Goal: Check status: Check status

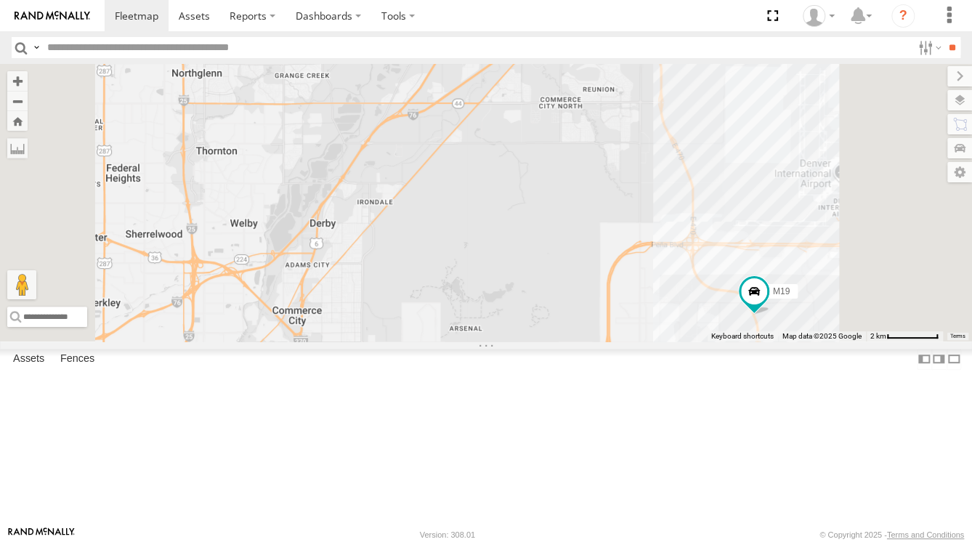
click at [0, 0] on div "M23" at bounding box center [0, 0] width 0 height 0
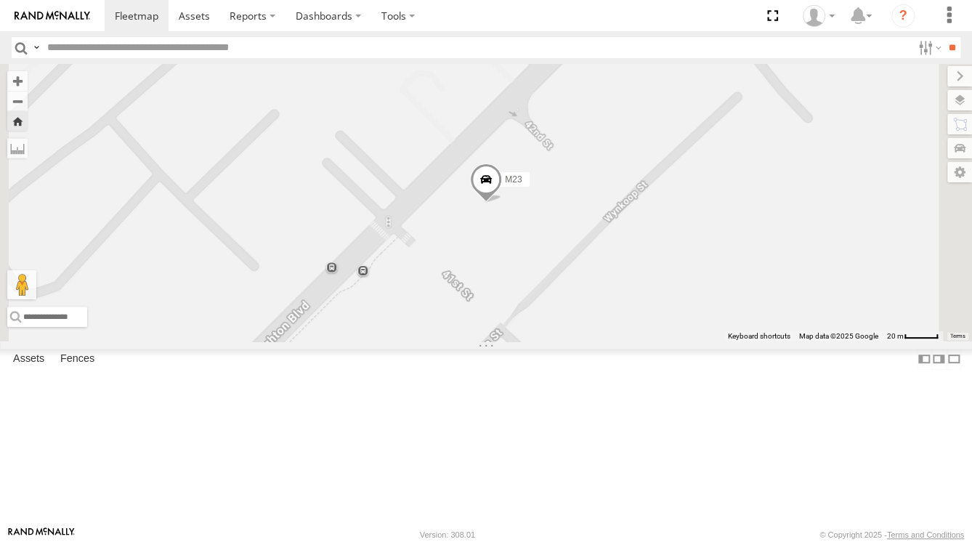
click at [502, 203] on span at bounding box center [486, 182] width 32 height 39
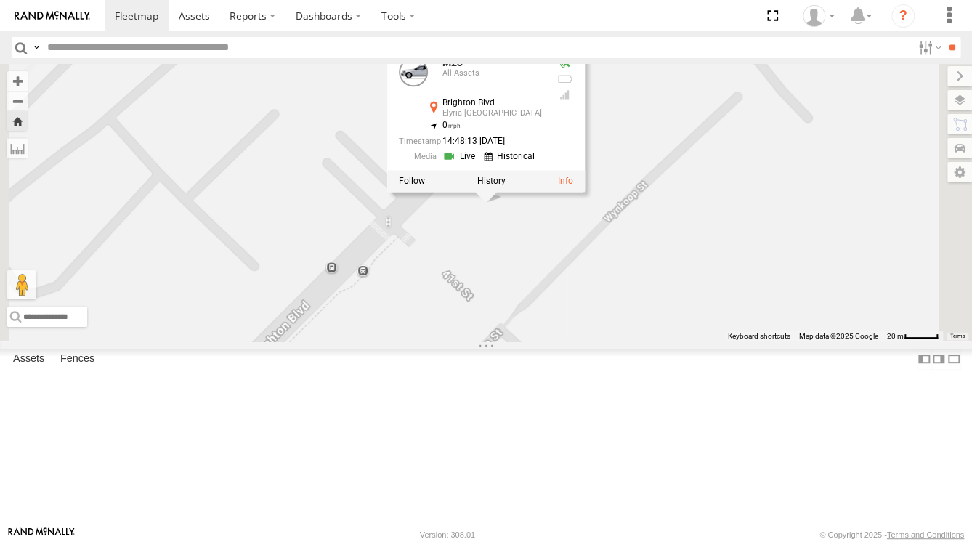
click at [506, 186] on label at bounding box center [491, 181] width 28 height 10
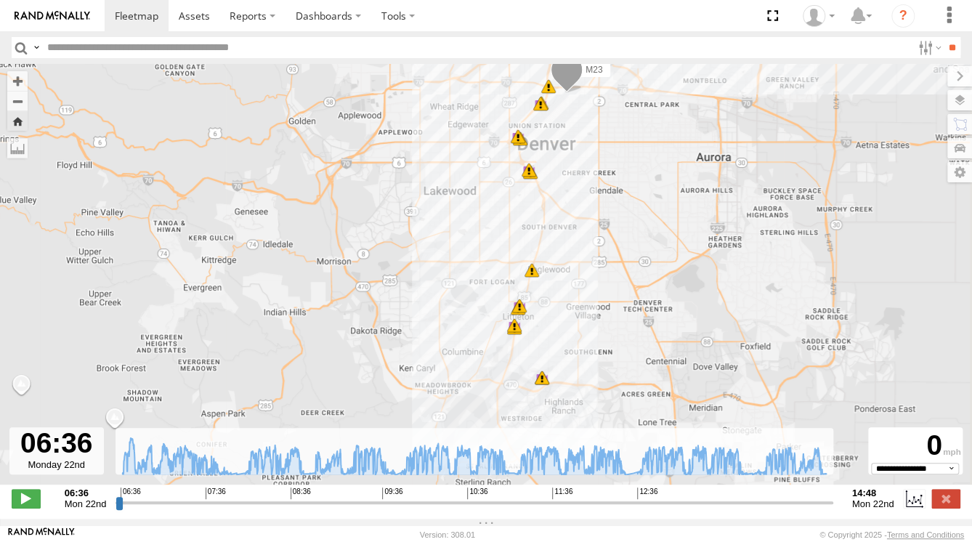
drag, startPoint x: 471, startPoint y: 354, endPoint x: 421, endPoint y: 293, distance: 78.5
click at [445, 301] on div "M23 08:05 Mon 08:13 Mon 08:16 Mon 08:31 Mon 08:35 Mon 08:59 Mon 08:54 Mon 08:59…" at bounding box center [486, 282] width 972 height 436
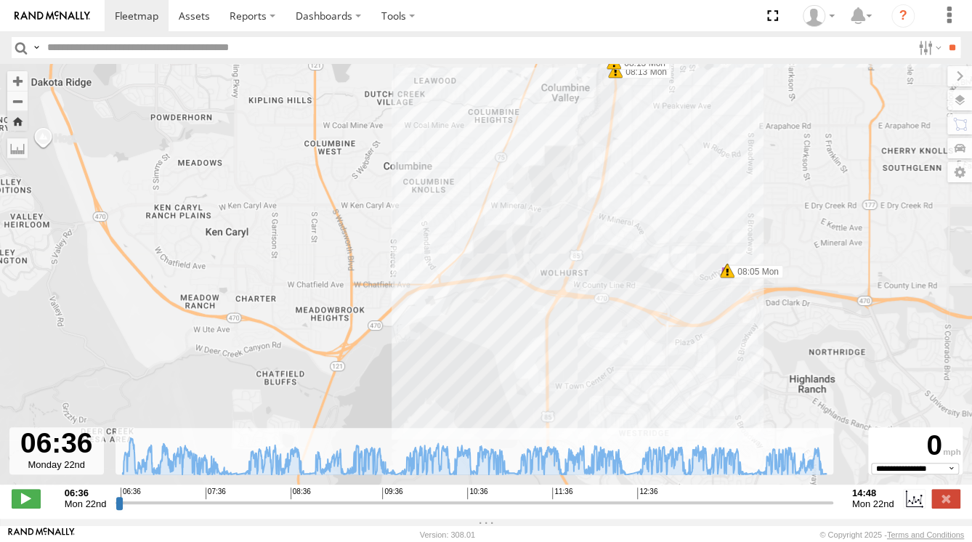
drag, startPoint x: 535, startPoint y: 317, endPoint x: 442, endPoint y: 357, distance: 101.2
click at [445, 355] on div "M23 08:05 Mon 08:13 Mon 08:16 Mon 08:31 Mon 08:35 Mon 08:59 Mon 08:54 Mon 08:59…" at bounding box center [486, 282] width 972 height 436
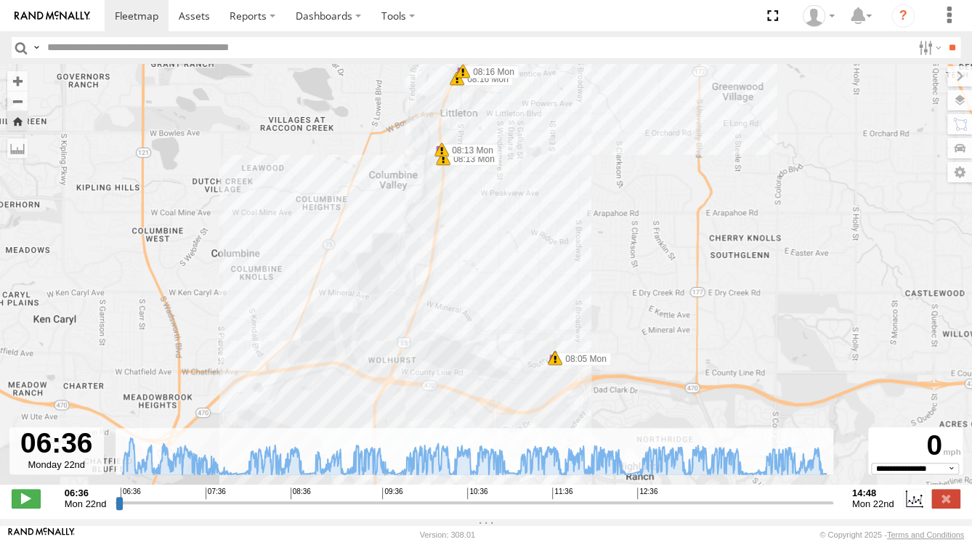
drag, startPoint x: 525, startPoint y: 259, endPoint x: 526, endPoint y: 275, distance: 16.0
click at [526, 274] on div "M23 08:05 Mon 08:13 Mon 08:16 Mon 08:31 Mon 08:35 Mon 08:59 Mon 08:54 Mon 08:59…" at bounding box center [486, 282] width 972 height 436
click at [556, 363] on span at bounding box center [555, 360] width 15 height 15
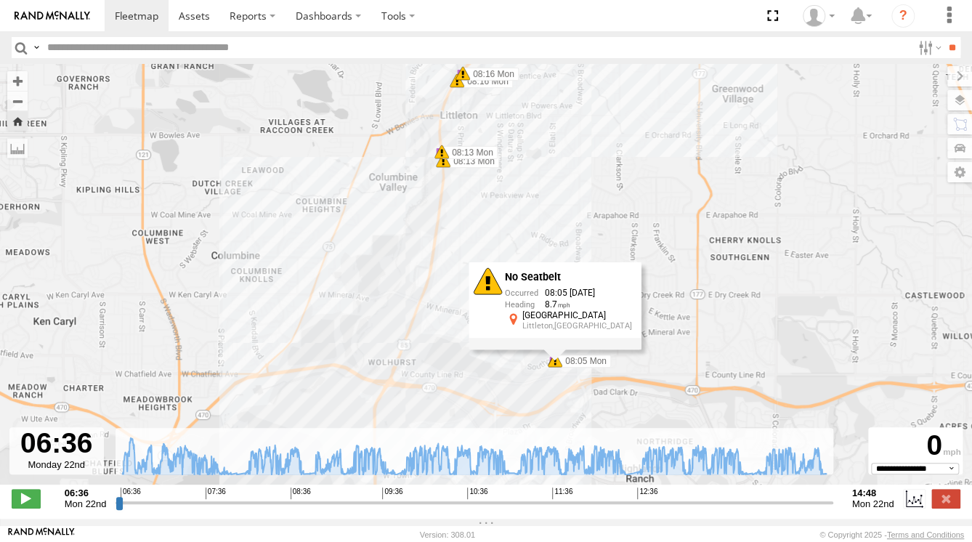
click at [532, 364] on div "M23 08:05 Mon 08:13 Mon 08:16 Mon 08:31 Mon 08:35 Mon 08:59 Mon 08:54 Mon 08:59…" at bounding box center [486, 282] width 972 height 436
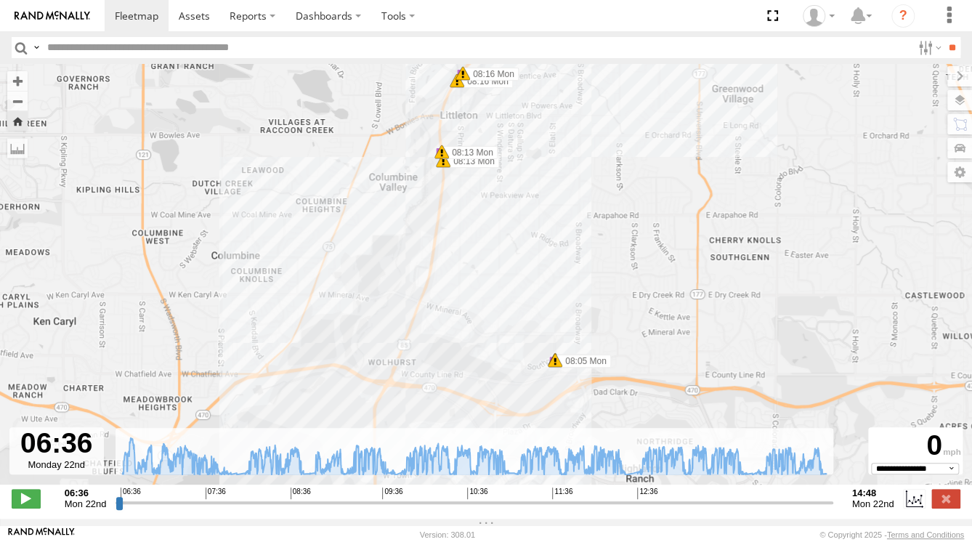
click at [459, 316] on div "M23 08:05 Mon 08:13 Mon 08:16 Mon 08:31 Mon 08:35 Mon 08:59 Mon 08:54 Mon 08:59…" at bounding box center [486, 282] width 972 height 436
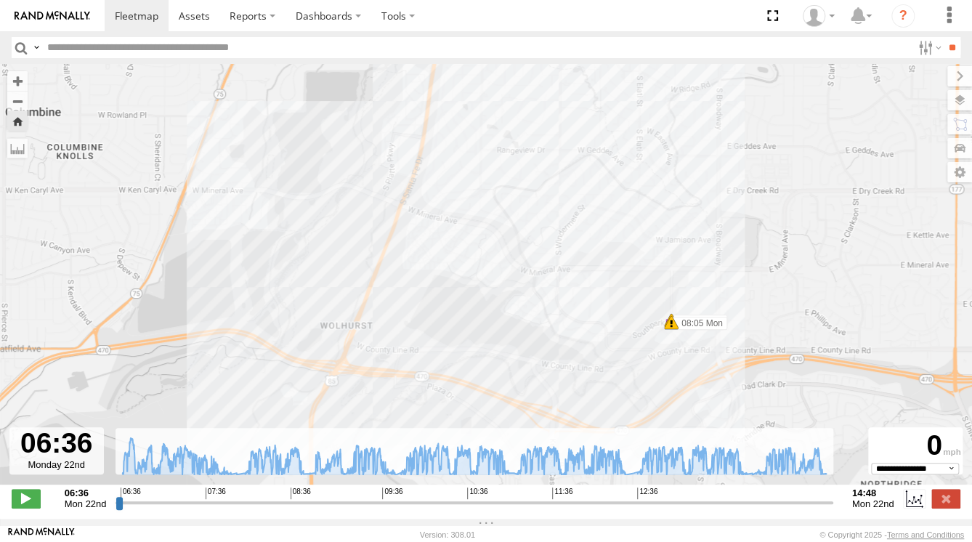
drag, startPoint x: 864, startPoint y: 342, endPoint x: 753, endPoint y: 342, distance: 111.9
click at [779, 342] on div "M23 08:05 Mon 08:13 Mon 08:16 Mon 08:31 Mon 08:35 Mon 08:59 Mon 07:22 Mon 08:05…" at bounding box center [486, 282] width 972 height 436
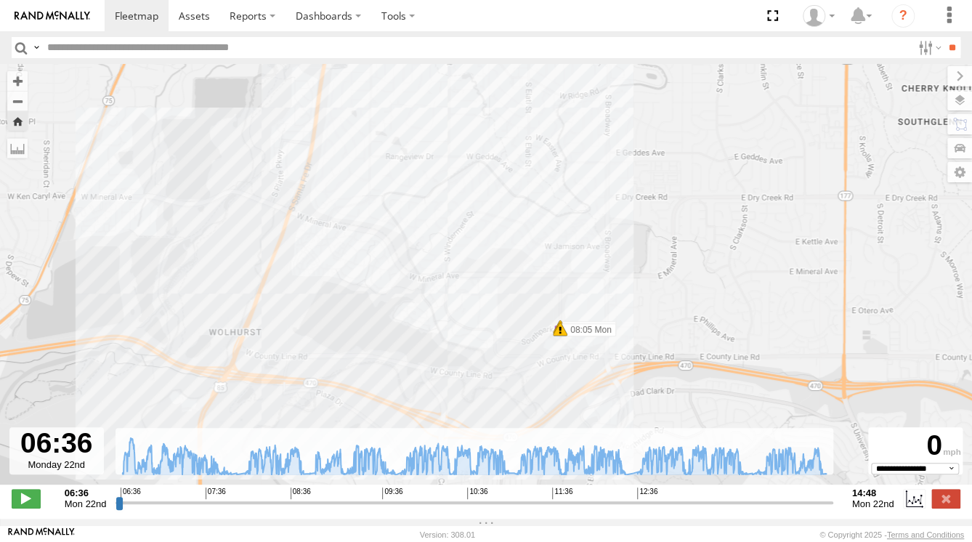
drag, startPoint x: 578, startPoint y: 307, endPoint x: 650, endPoint y: 309, distance: 72.0
click at [650, 309] on div "M23 08:05 Mon 08:13 Mon 08:16 Mon 08:31 Mon 08:35 Mon 08:59 Mon 07:22 Mon 08:05…" at bounding box center [486, 282] width 972 height 436
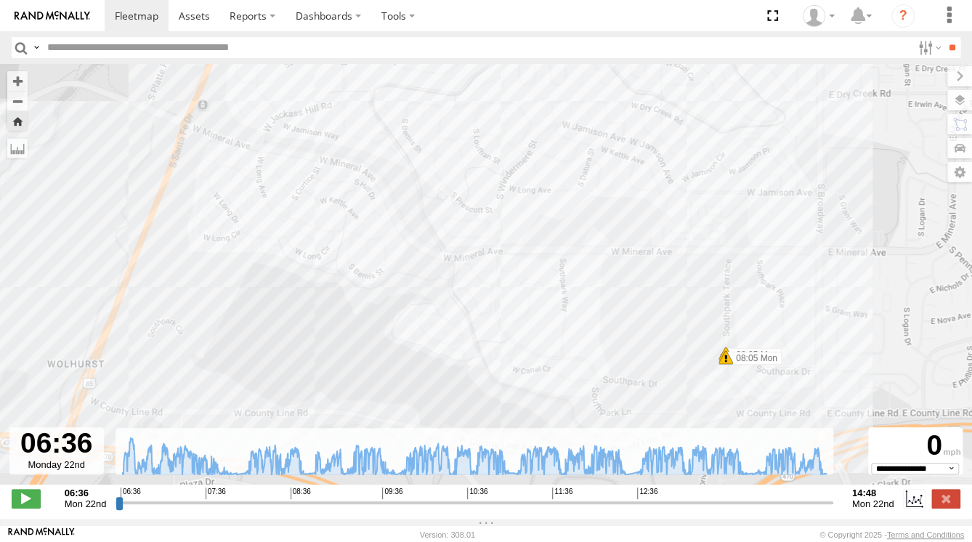
drag, startPoint x: 458, startPoint y: 259, endPoint x: 561, endPoint y: 282, distance: 105.7
click at [560, 285] on div "M23 08:05 Mon 08:13 Mon 08:16 Mon 08:31 Mon 08:35 Mon 08:59 Mon 07:22 Mon 08:05…" at bounding box center [486, 282] width 972 height 436
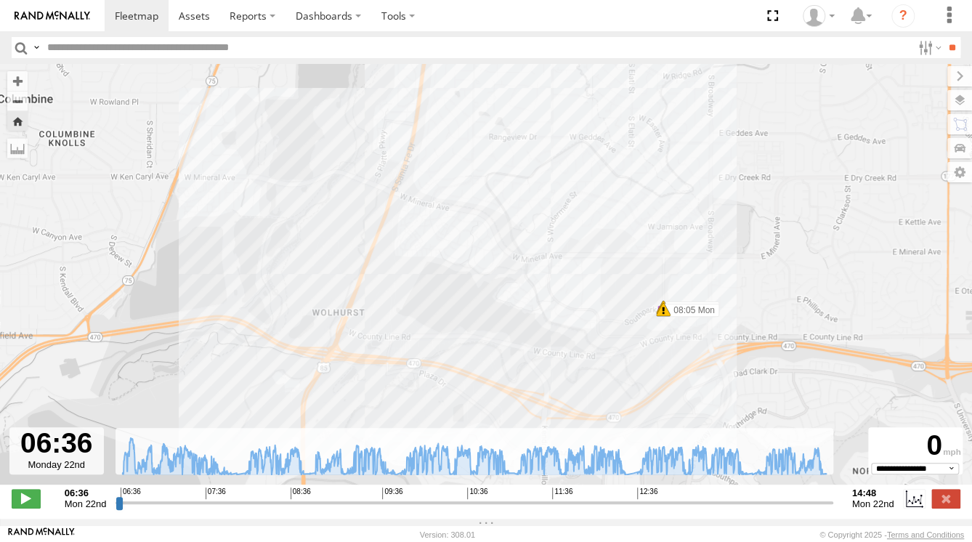
drag, startPoint x: 569, startPoint y: 272, endPoint x: 572, endPoint y: 294, distance: 22.1
click at [572, 294] on div "M23 08:05 Mon 08:13 Mon 08:16 Mon 08:31 Mon 08:35 Mon 08:59 Mon 07:22 Mon 08:05…" at bounding box center [486, 282] width 972 height 436
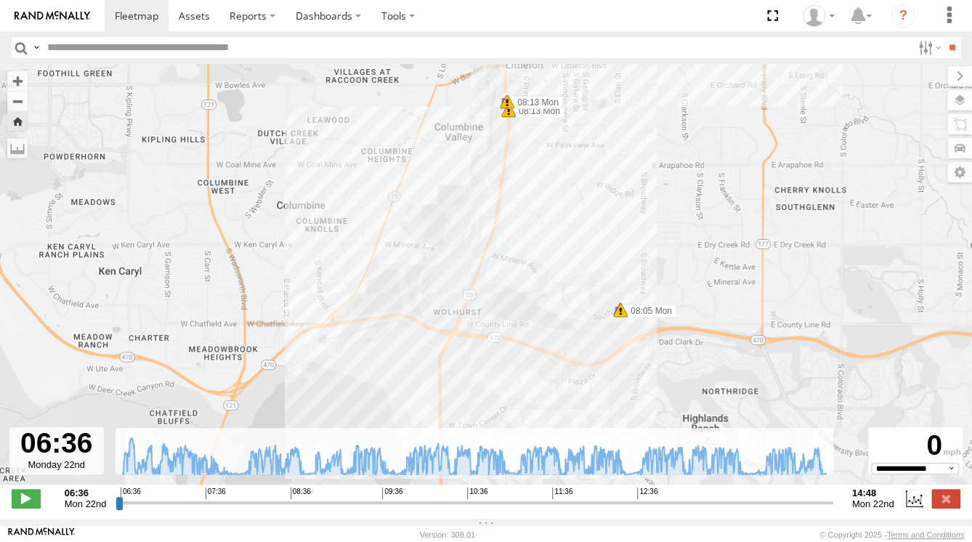
drag, startPoint x: 569, startPoint y: 302, endPoint x: 552, endPoint y: 316, distance: 21.7
click at [552, 316] on div "M23 08:05 Mon 08:13 Mon 08:16 Mon 08:31 Mon 08:35 Mon 08:59 Mon 07:22 Mon 08:05…" at bounding box center [486, 282] width 972 height 436
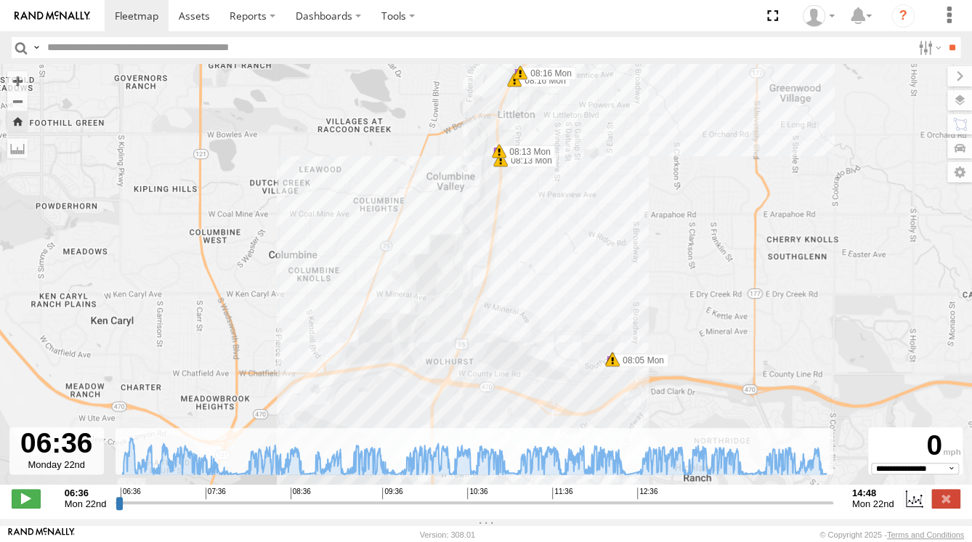
drag, startPoint x: 610, startPoint y: 195, endPoint x: 617, endPoint y: 236, distance: 41.3
click at [617, 236] on div "M23 08:05 Mon 08:13 Mon 08:16 Mon 08:31 Mon 08:35 Mon 08:59 Mon 07:22 Mon 08:05…" at bounding box center [486, 282] width 972 height 436
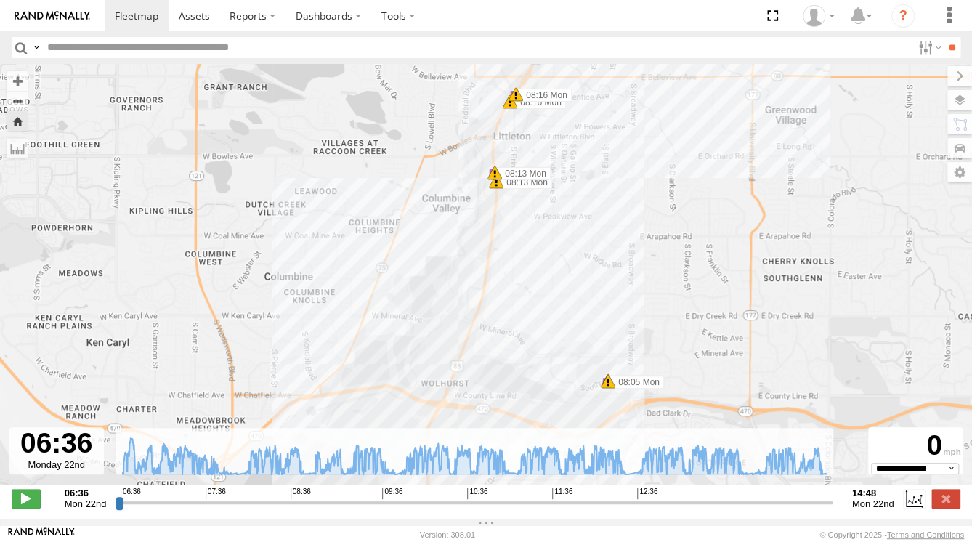
drag, startPoint x: 711, startPoint y: 226, endPoint x: 706, endPoint y: 244, distance: 18.9
click at [706, 244] on div "M23 08:05 Mon 08:13 Mon 08:16 Mon 08:31 Mon 08:35 Mon 08:59 Mon 07:22 Mon 08:05…" at bounding box center [486, 282] width 972 height 436
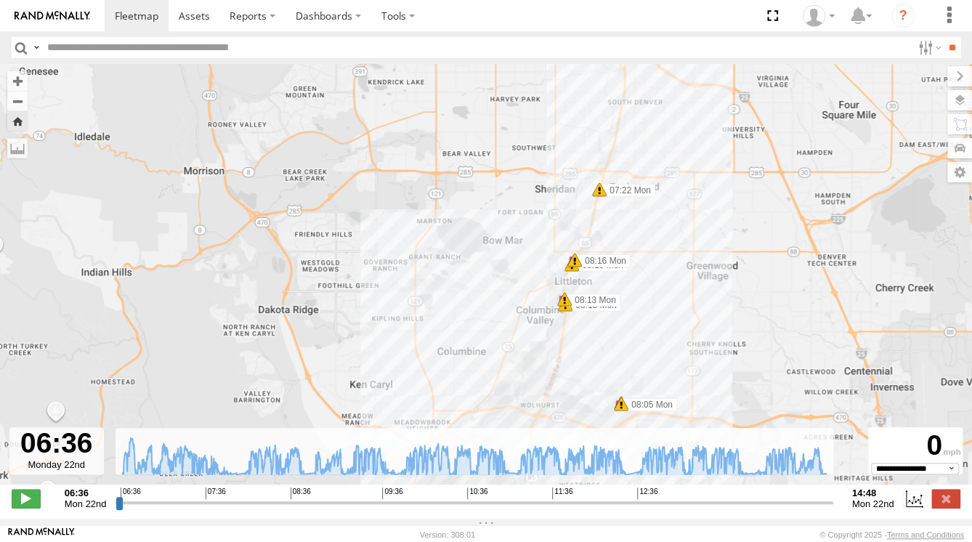
drag, startPoint x: 718, startPoint y: 215, endPoint x: 681, endPoint y: 311, distance: 102.5
click at [681, 311] on div "M23 08:05 Mon 08:13 Mon 08:16 Mon 08:31 Mon 08:35 Mon 08:59 Mon 07:22 Mon 08:05…" at bounding box center [486, 282] width 972 height 436
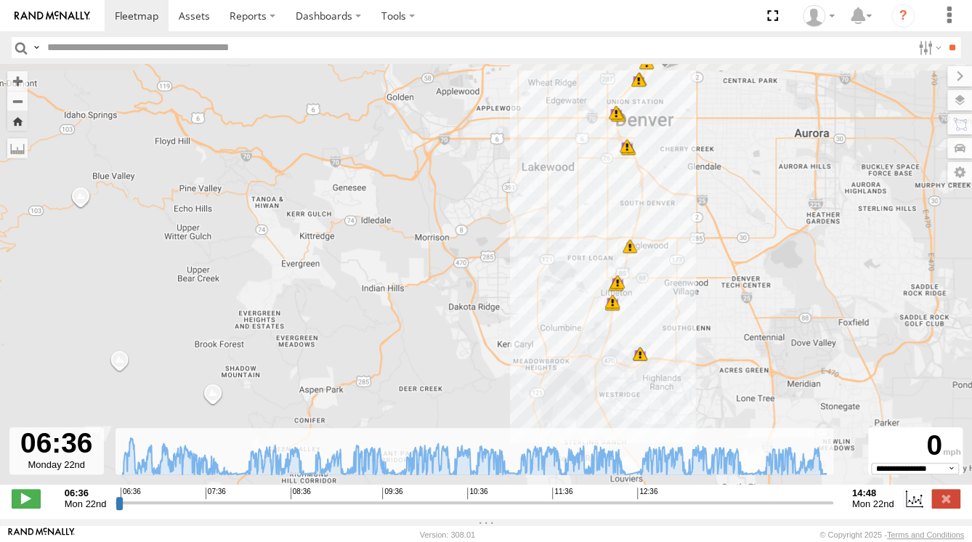
drag, startPoint x: 668, startPoint y: 256, endPoint x: 655, endPoint y: 297, distance: 43.6
click at [656, 295] on div "M23 08:05 Mon 08:13 Mon 08:16 Mon 08:31 Mon 08:35 Mon 08:59 Mon 07:22 Mon 08:05…" at bounding box center [486, 282] width 972 height 436
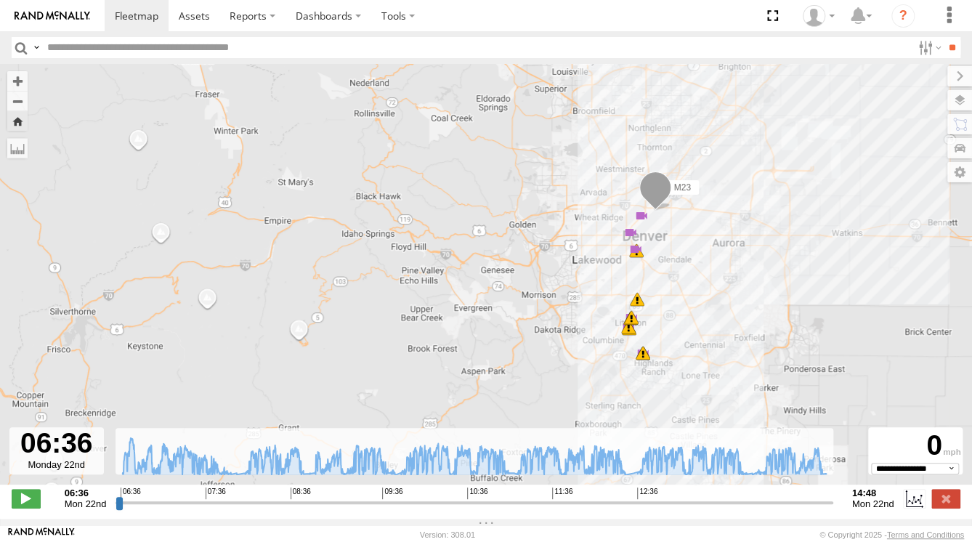
drag, startPoint x: 665, startPoint y: 241, endPoint x: 654, endPoint y: 293, distance: 53.6
click at [654, 293] on div "M23 08:05 Mon 08:13 Mon 08:16 Mon 08:31 Mon 08:35 Mon 08:59 Mon 07:22 Mon 08:05…" at bounding box center [486, 282] width 972 height 436
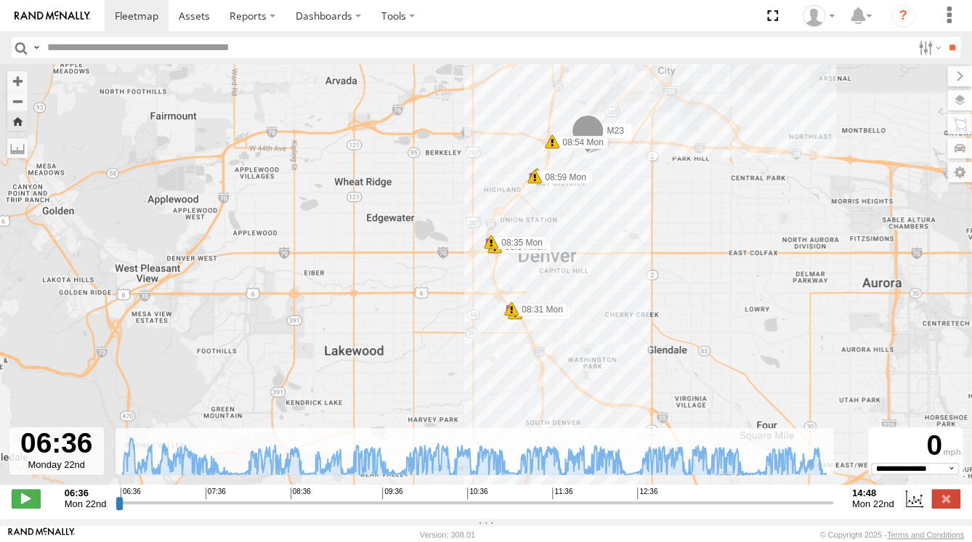
drag, startPoint x: 647, startPoint y: 331, endPoint x: 657, endPoint y: 236, distance: 95.0
click at [657, 270] on div "M23 08:05 Mon 08:13 Mon 08:16 Mon 08:31 Mon 08:35 Mon 08:59 Mon 07:22 Mon 08:05…" at bounding box center [486, 282] width 972 height 436
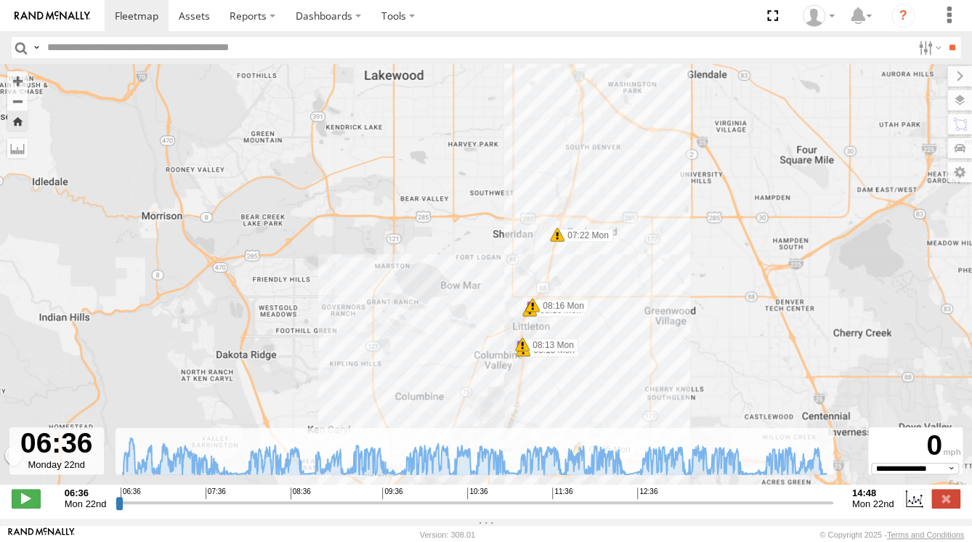
drag, startPoint x: 655, startPoint y: 231, endPoint x: 651, endPoint y: 168, distance: 63.4
click at [655, 187] on div "M23 08:05 Mon 08:13 Mon 08:16 Mon 08:31 Mon 08:35 Mon 08:59 Mon 07:22 Mon 08:05…" at bounding box center [486, 282] width 972 height 436
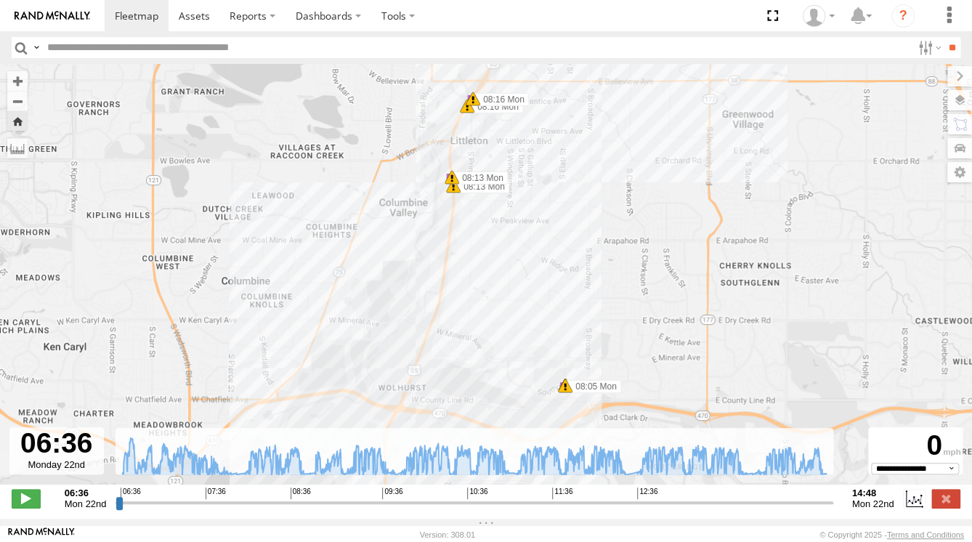
drag, startPoint x: 619, startPoint y: 253, endPoint x: 642, endPoint y: 232, distance: 31.4
click at [642, 232] on div "M23 08:05 Mon 08:13 Mon 08:16 Mon 08:31 Mon 08:35 Mon 08:59 Mon 07:22 Mon 08:05…" at bounding box center [486, 282] width 972 height 436
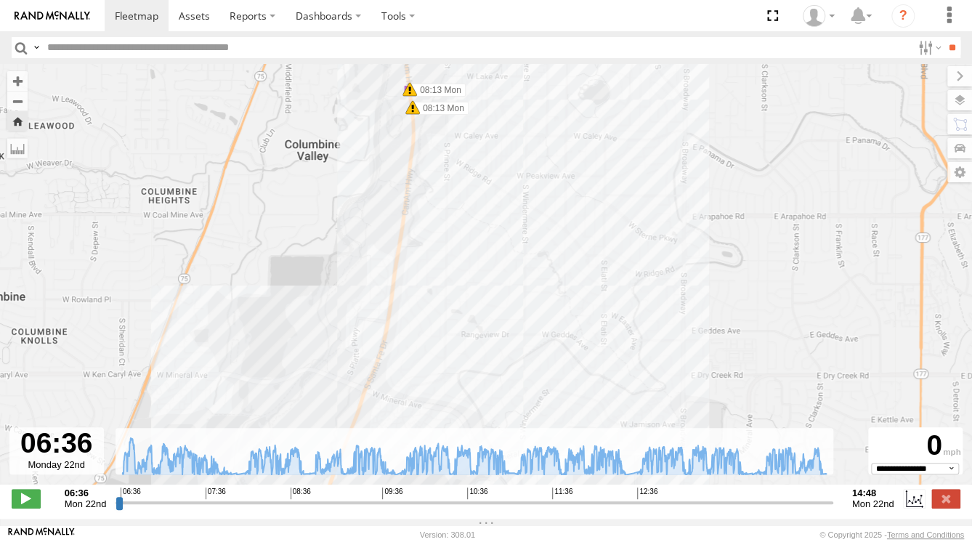
drag, startPoint x: 514, startPoint y: 331, endPoint x: 533, endPoint y: 285, distance: 49.5
click at [532, 291] on div "M23 08:05 Mon 08:13 Mon 08:16 Mon 08:31 Mon 08:35 Mon 08:59 Mon 07:22 Mon 08:05…" at bounding box center [486, 282] width 972 height 436
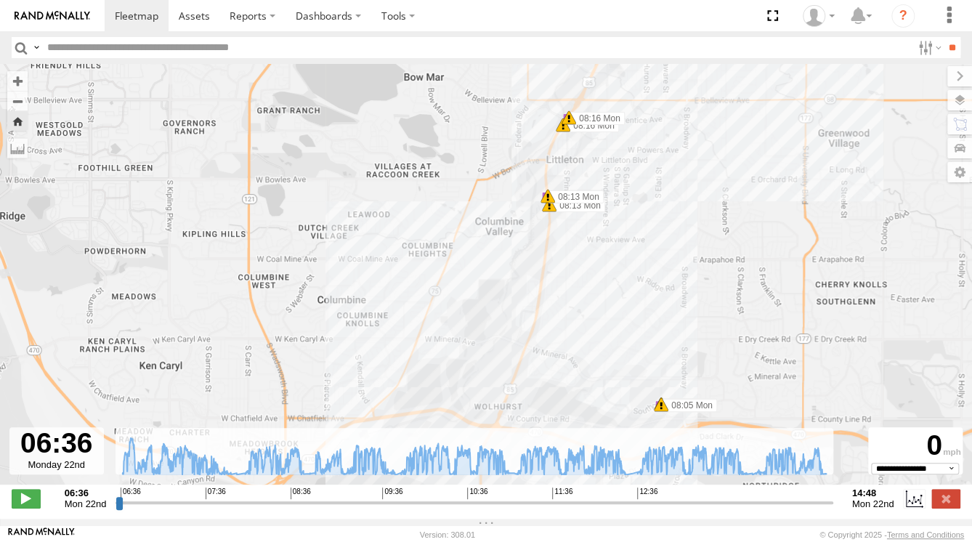
click at [660, 406] on span at bounding box center [661, 404] width 15 height 15
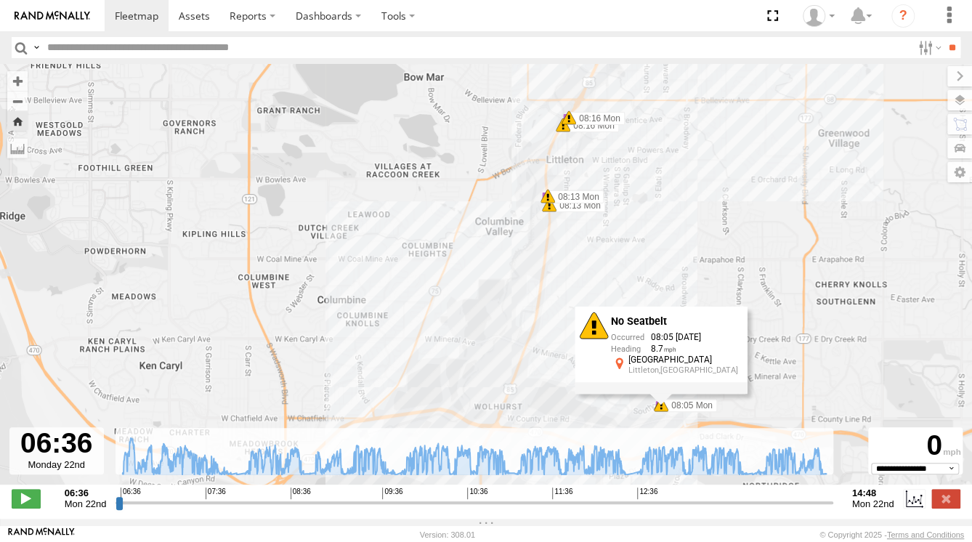
click at [619, 410] on div "M23 08:05 Mon 08:13 Mon 08:16 Mon 08:31 Mon 08:35 Mon 08:59 Mon 07:22 Mon 08:05…" at bounding box center [486, 282] width 972 height 436
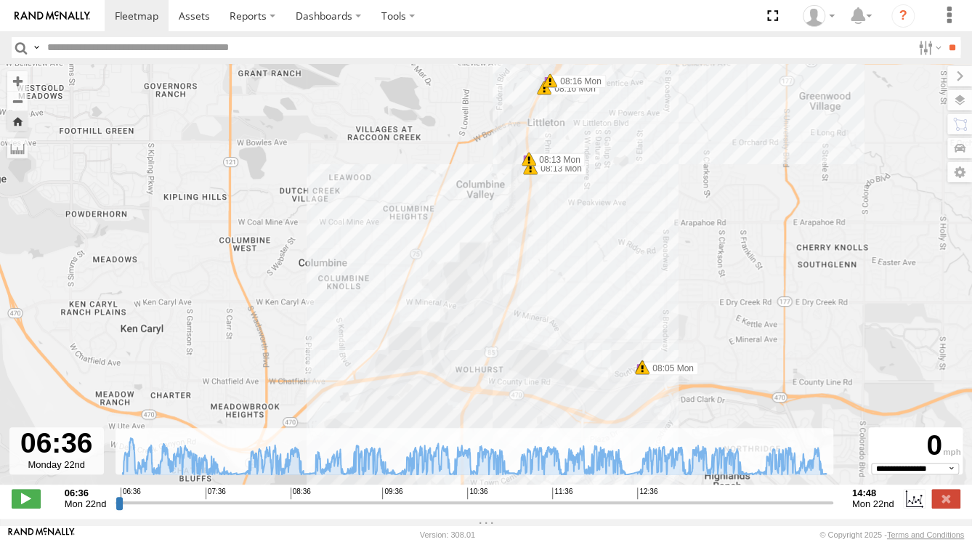
drag, startPoint x: 602, startPoint y: 297, endPoint x: 560, endPoint y: 293, distance: 41.6
click at [574, 293] on div "M23 08:05 Mon 08:13 Mon 08:16 Mon 08:31 Mon 08:35 Mon 08:59 Mon 07:22 Mon 08:05…" at bounding box center [486, 282] width 972 height 436
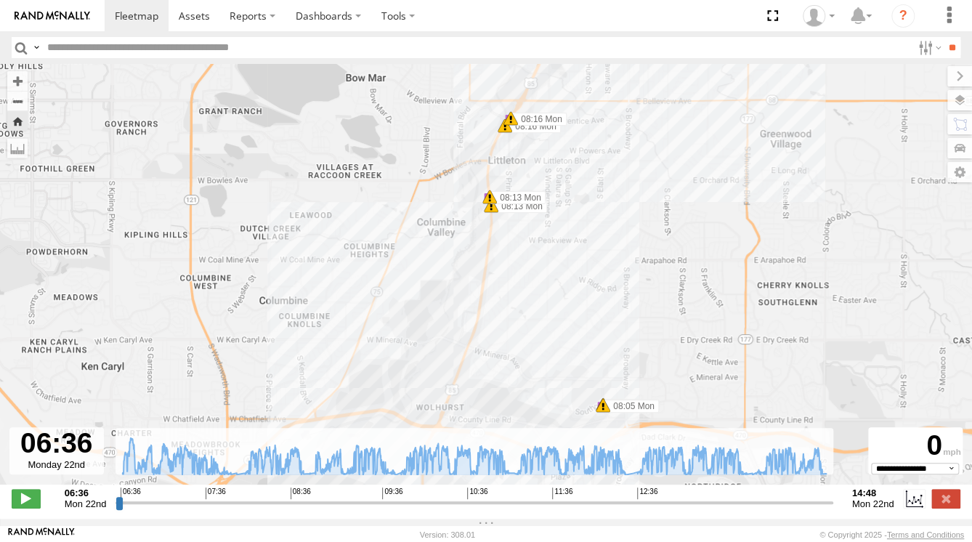
drag, startPoint x: 572, startPoint y: 254, endPoint x: 551, endPoint y: 314, distance: 64.1
click at [552, 312] on div "M23 08:05 Mon 08:13 Mon 08:16 Mon 08:31 Mon 08:35 Mon 08:59 Mon 07:22 Mon 08:05…" at bounding box center [486, 282] width 972 height 436
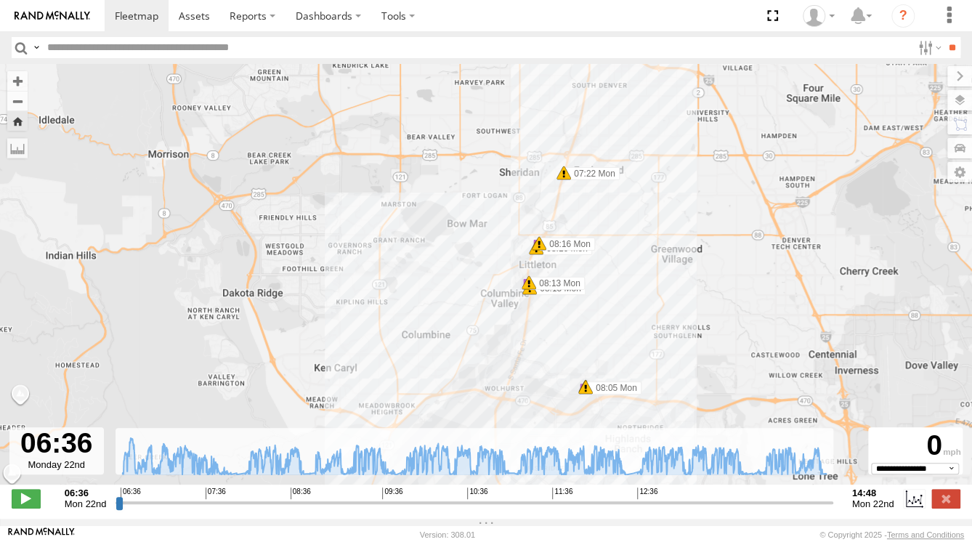
drag, startPoint x: 604, startPoint y: 201, endPoint x: 607, endPoint y: 240, distance: 40.1
click at [607, 240] on div "M23 08:05 Mon 08:13 Mon 08:16 Mon 08:31 Mon 08:35 Mon 08:59 Mon 07:22 Mon 08:05…" at bounding box center [486, 282] width 972 height 436
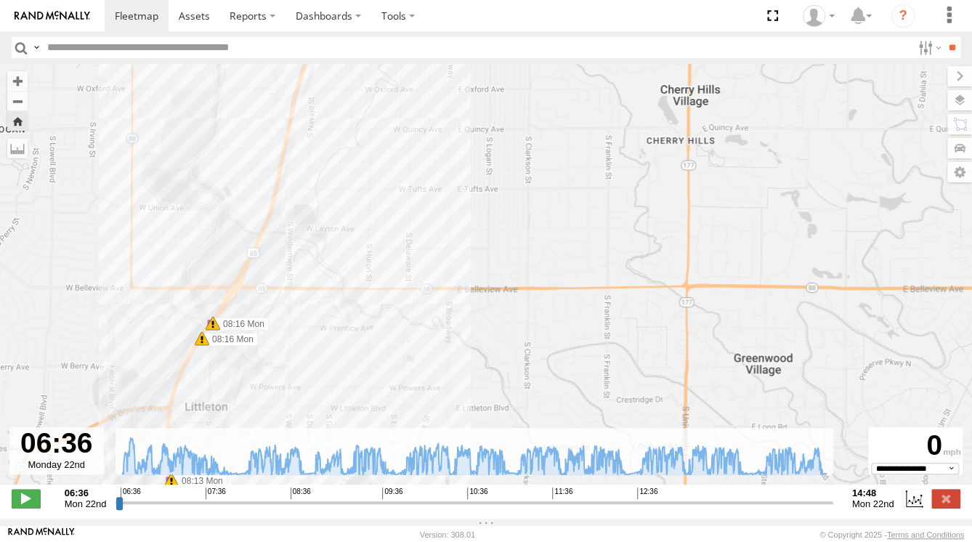
drag, startPoint x: 594, startPoint y: 400, endPoint x: 607, endPoint y: 271, distance: 129.3
click at [612, 291] on div "M23 08:05 Mon 08:13 Mon 08:16 Mon 08:31 Mon 08:35 Mon 08:59 Mon 07:22 Mon 08:05…" at bounding box center [486, 282] width 972 height 436
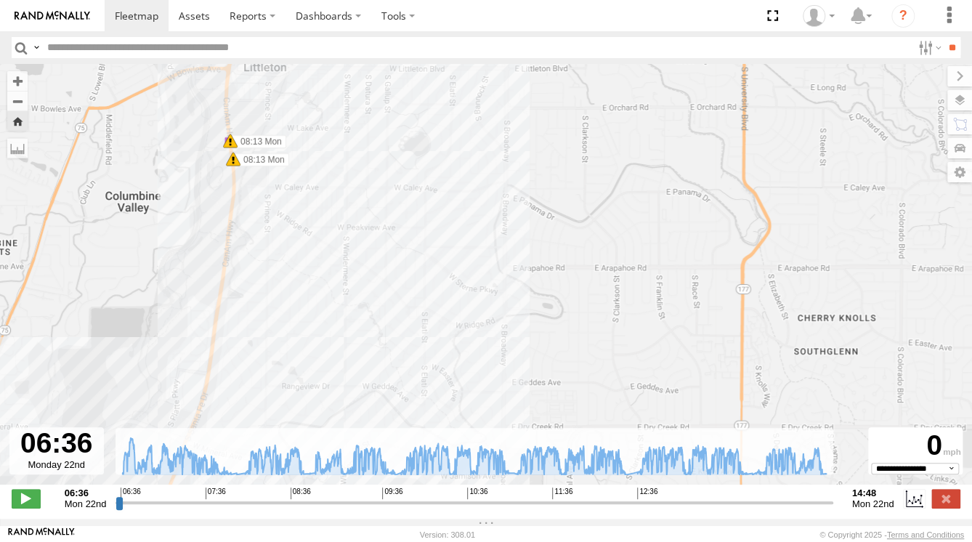
drag, startPoint x: 602, startPoint y: 259, endPoint x: 636, endPoint y: 177, distance: 88.5
click at [631, 195] on div "M23 08:05 Mon 08:13 Mon 08:16 Mon 08:31 Mon 08:35 Mon 08:59 Mon 07:22 Mon 08:05…" at bounding box center [486, 282] width 972 height 436
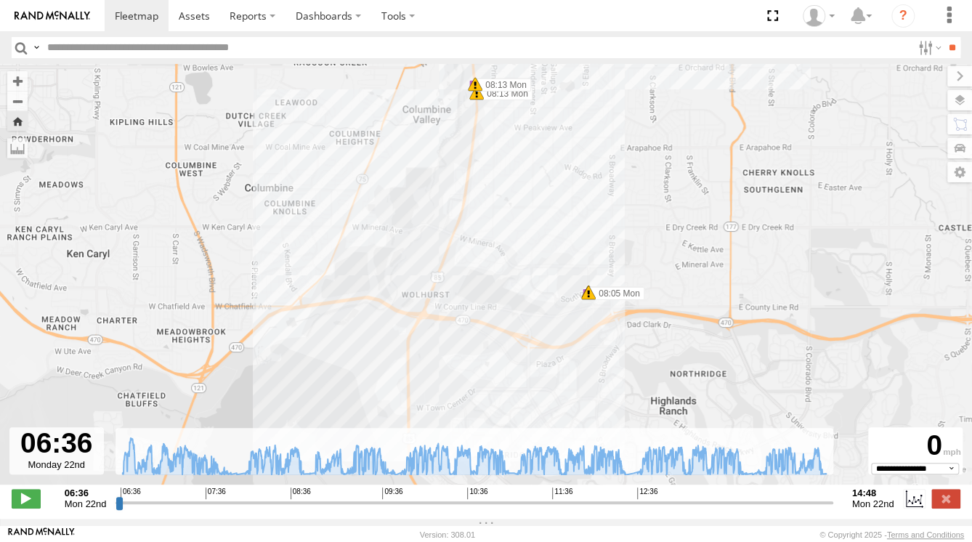
drag, startPoint x: 538, startPoint y: 193, endPoint x: 546, endPoint y: 221, distance: 29.4
click at [542, 215] on div "M23 08:05 Mon 08:13 Mon 08:16 Mon 08:31 Mon 08:35 Mon 08:59 Mon 07:22 Mon 08:05…" at bounding box center [486, 282] width 972 height 436
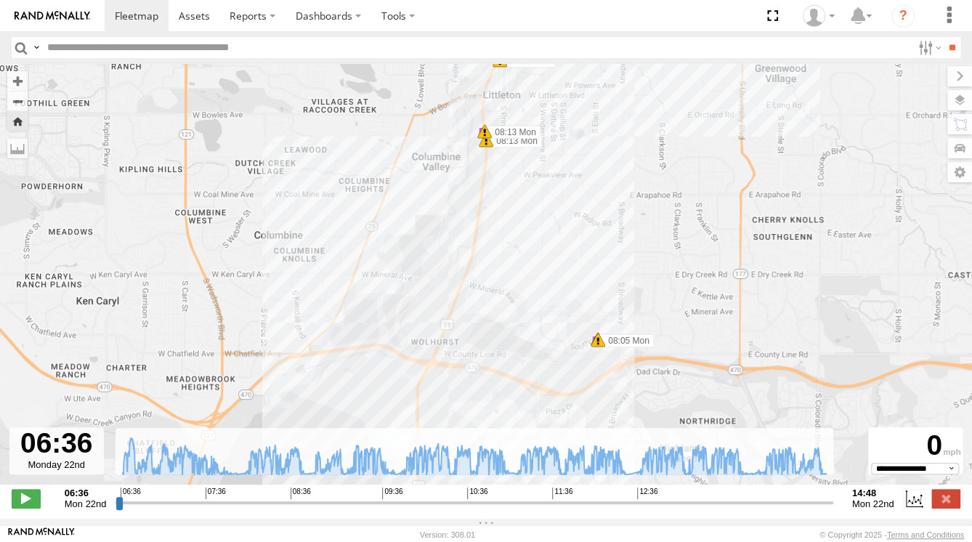
drag, startPoint x: 566, startPoint y: 159, endPoint x: 569, endPoint y: 248, distance: 89.4
click at [570, 227] on div "M23 08:05 Mon 08:13 Mon 08:16 Mon 08:31 Mon 08:35 Mon 08:59 Mon 07:22 Mon 08:05…" at bounding box center [486, 282] width 972 height 436
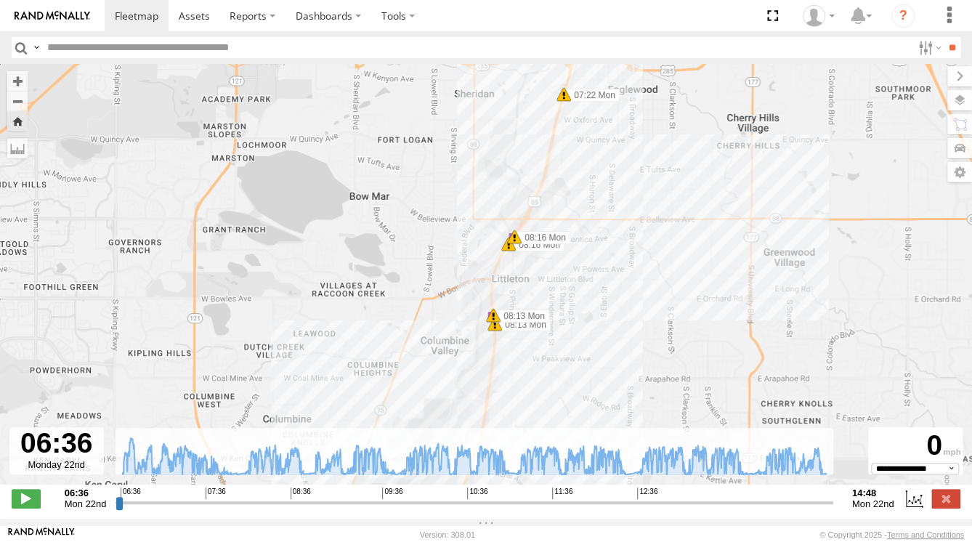
click at [617, 173] on div "M23 08:05 Mon 08:13 Mon 08:16 Mon 08:31 Mon 08:35 Mon 08:59 Mon 07:22 Mon 08:05…" at bounding box center [486, 282] width 972 height 436
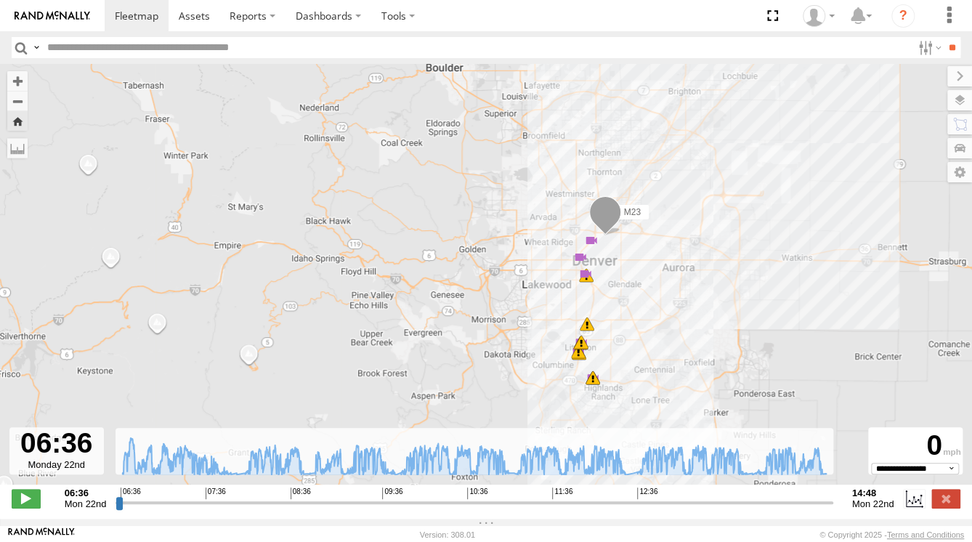
drag, startPoint x: 637, startPoint y: 163, endPoint x: 596, endPoint y: 299, distance: 142.0
click at [596, 299] on div "M23 08:05 Mon 08:13 Mon 08:16 Mon 08:31 Mon 08:35 Mon 08:59 Mon 07:22 Mon 08:05…" at bounding box center [486, 282] width 972 height 436
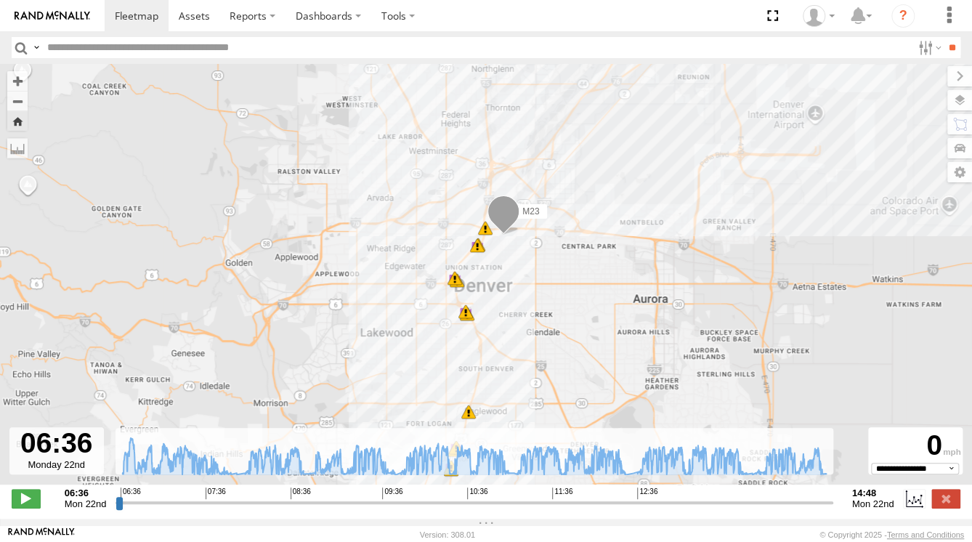
drag, startPoint x: 573, startPoint y: 318, endPoint x: 595, endPoint y: 267, distance: 55.3
click at [595, 271] on div "M23 08:05 Mon 08:13 Mon 08:16 Mon 08:31 Mon 08:35 Mon 08:59 Mon 07:22 Mon 08:05…" at bounding box center [486, 282] width 972 height 436
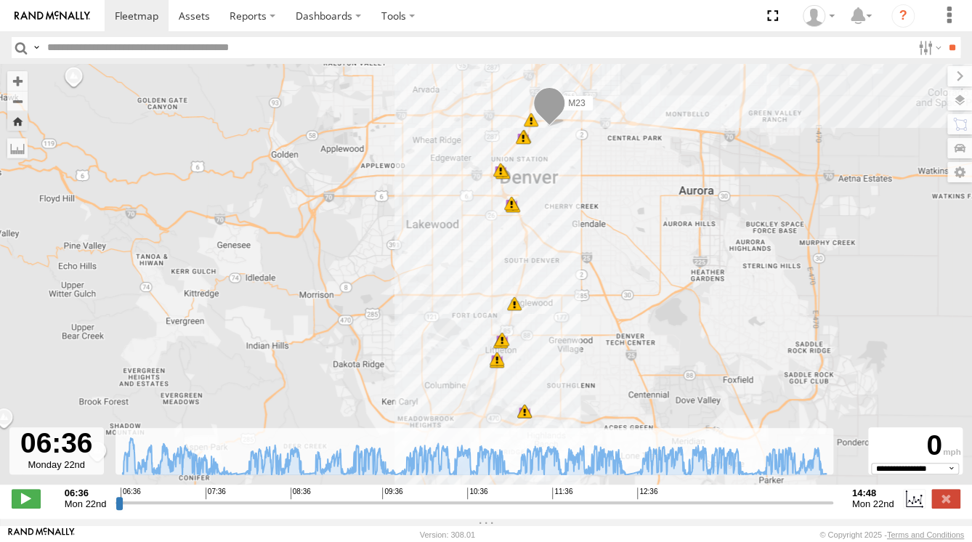
drag, startPoint x: 587, startPoint y: 294, endPoint x: 590, endPoint y: 227, distance: 66.9
click at [594, 233] on div "M23 08:05 Mon 08:13 Mon 08:16 Mon 08:31 Mon 08:35 Mon 08:59 Mon 07:22 Mon 08:05…" at bounding box center [486, 282] width 972 height 436
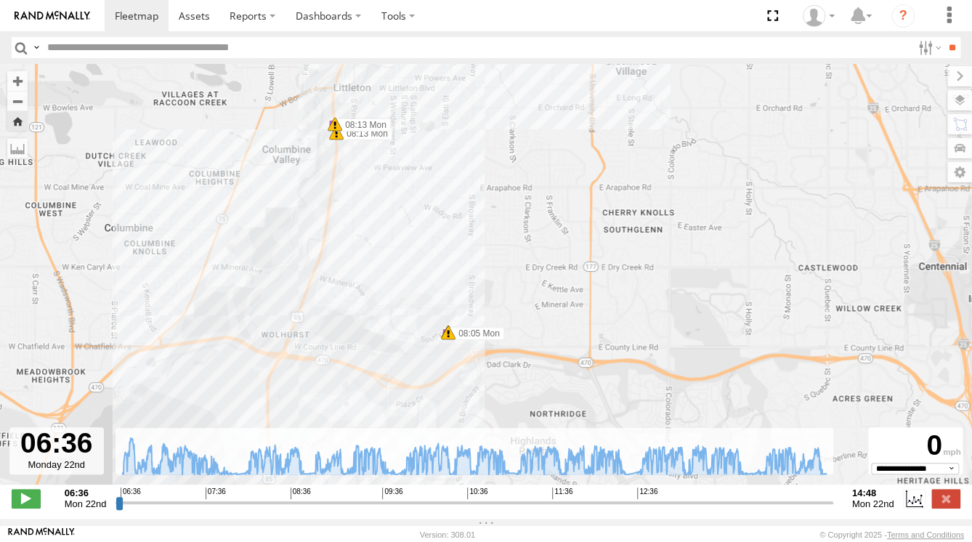
drag, startPoint x: 546, startPoint y: 238, endPoint x: 639, endPoint y: 291, distance: 107.0
click at [639, 291] on div "M23 08:05 Mon 08:13 Mon 08:16 Mon 08:31 Mon 08:35 Mon 08:59 Mon 07:22 Mon 08:05…" at bounding box center [486, 282] width 972 height 436
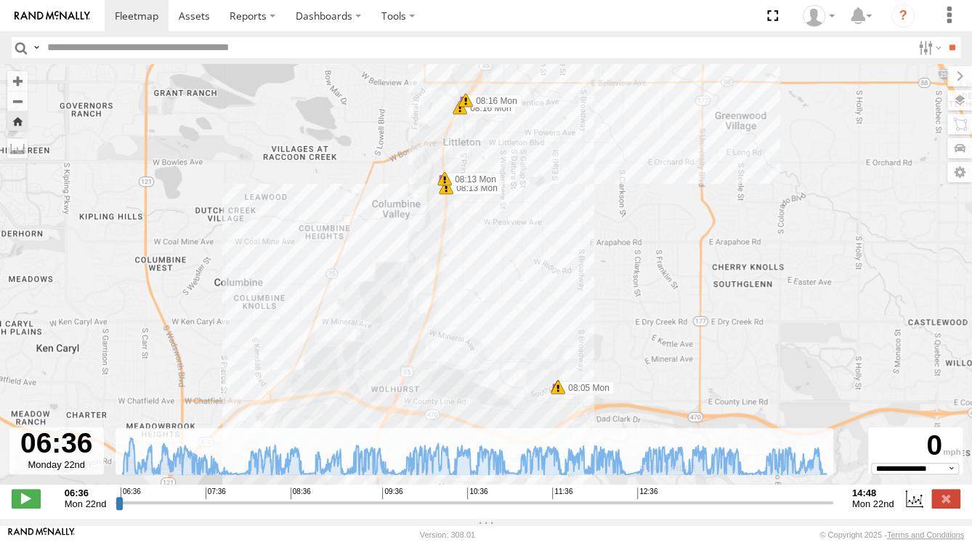
drag, startPoint x: 567, startPoint y: 221, endPoint x: 675, endPoint y: 270, distance: 118.7
click at [675, 270] on div "M23 08:05 Mon 08:13 Mon 08:16 Mon 08:31 Mon 08:35 Mon 08:59 Mon 07:22 Mon 08:05…" at bounding box center [486, 282] width 972 height 436
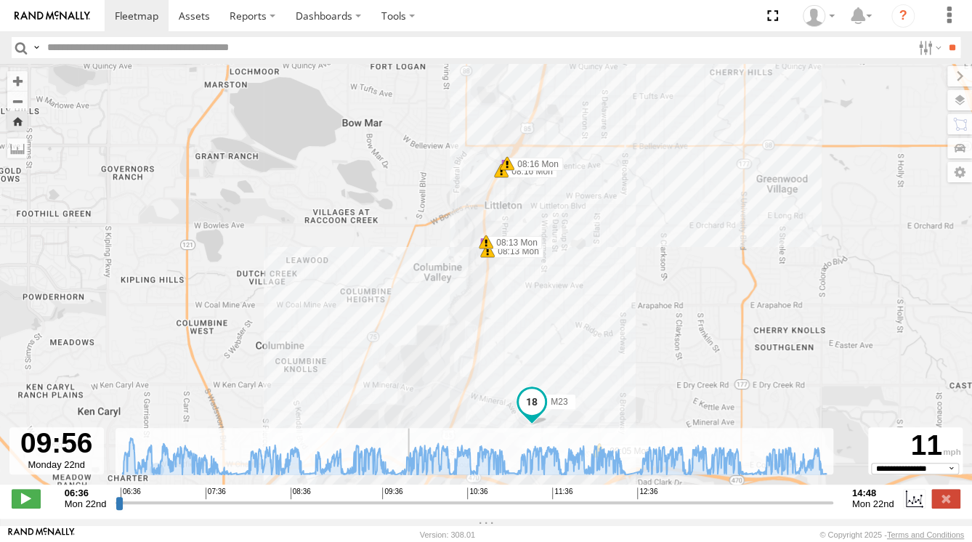
drag, startPoint x: 117, startPoint y: 509, endPoint x: 407, endPoint y: 457, distance: 294.4
click at [407, 495] on input "range" at bounding box center [474, 502] width 717 height 14
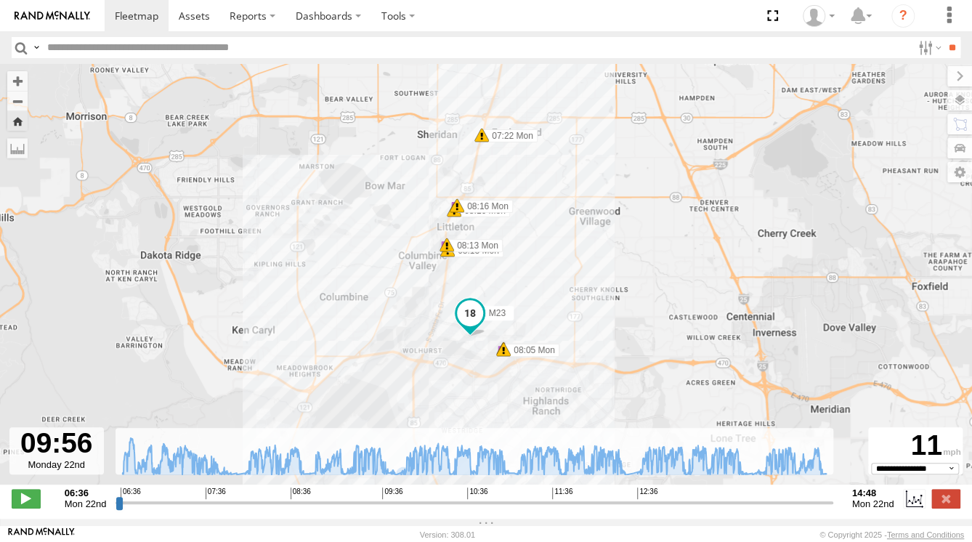
drag, startPoint x: 581, startPoint y: 390, endPoint x: 588, endPoint y: 288, distance: 102.7
click at [587, 293] on div "M23 08:05 Mon 08:13 Mon 08:16 Mon 08:31 Mon 08:35 Mon 08:59 Mon 07:22 Mon 08:05…" at bounding box center [486, 282] width 972 height 436
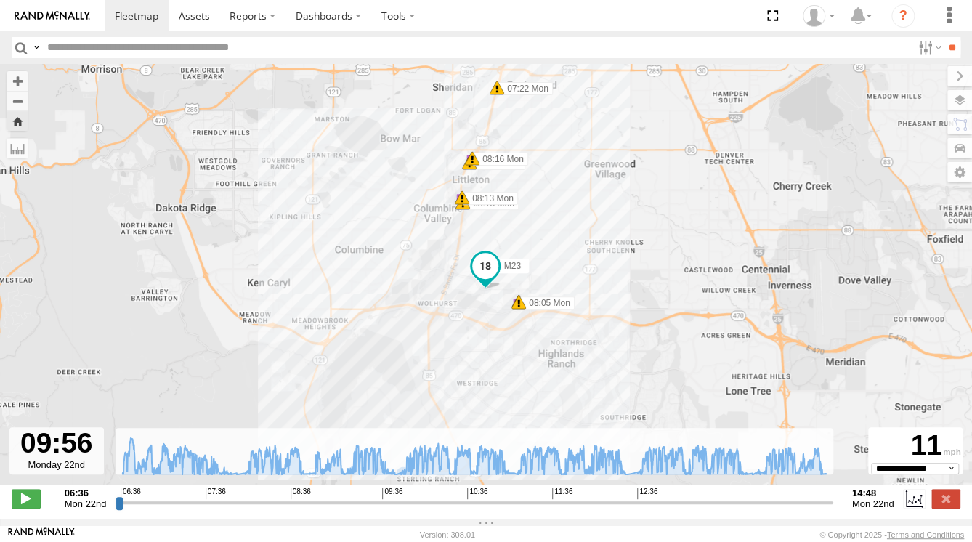
drag, startPoint x: 600, startPoint y: 299, endPoint x: 607, endPoint y: 379, distance: 80.2
click at [607, 379] on div "M23 08:05 Mon 08:13 Mon 08:16 Mon 08:31 Mon 08:35 Mon 08:59 Mon 07:22 Mon 08:05…" at bounding box center [486, 282] width 972 height 436
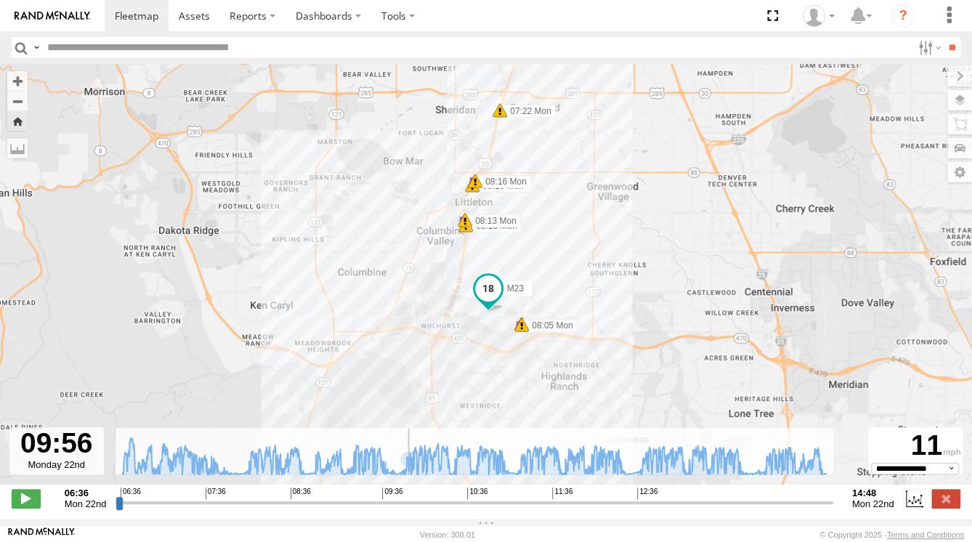
click at [407, 509] on input "range" at bounding box center [474, 502] width 717 height 14
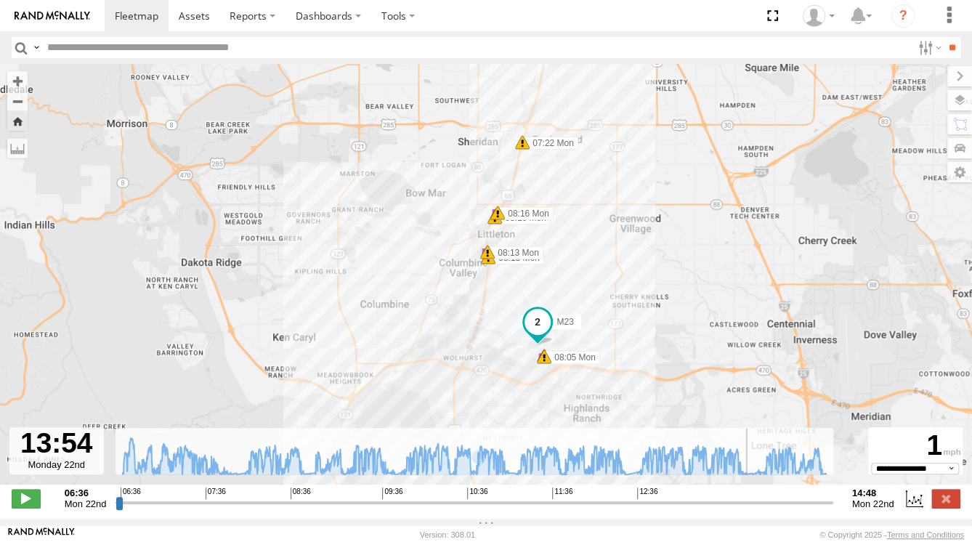
drag, startPoint x: 410, startPoint y: 509, endPoint x: 469, endPoint y: 413, distance: 112.5
type input "**********"
click at [469, 495] on input "range" at bounding box center [474, 502] width 717 height 14
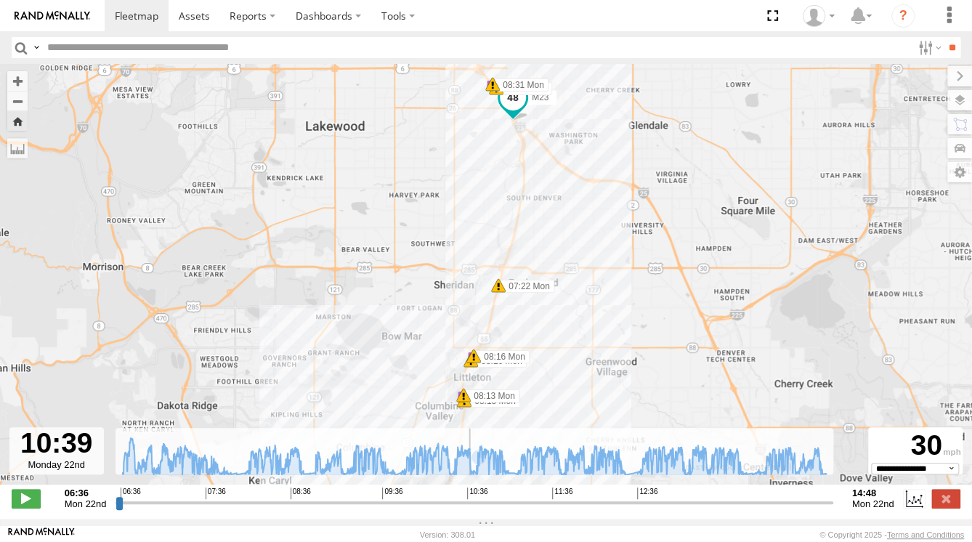
click at [343, 349] on div "M23 08:05 Mon 08:13 Mon 08:16 Mon 08:31 Mon 08:35 Mon 08:59 Mon 07:22 Mon 08:05…" at bounding box center [486, 282] width 972 height 436
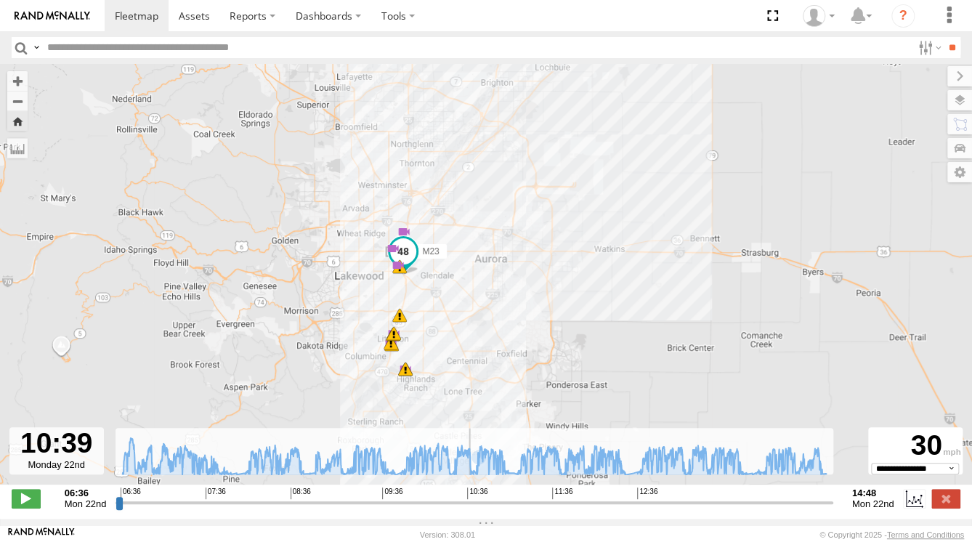
drag, startPoint x: 559, startPoint y: 257, endPoint x: 564, endPoint y: 278, distance: 21.9
click at [564, 278] on div "M23 08:05 Mon 08:13 Mon 08:16 Mon 08:31 Mon 08:35 Mon 08:59 Mon 07:22 Mon 08:05…" at bounding box center [486, 282] width 972 height 436
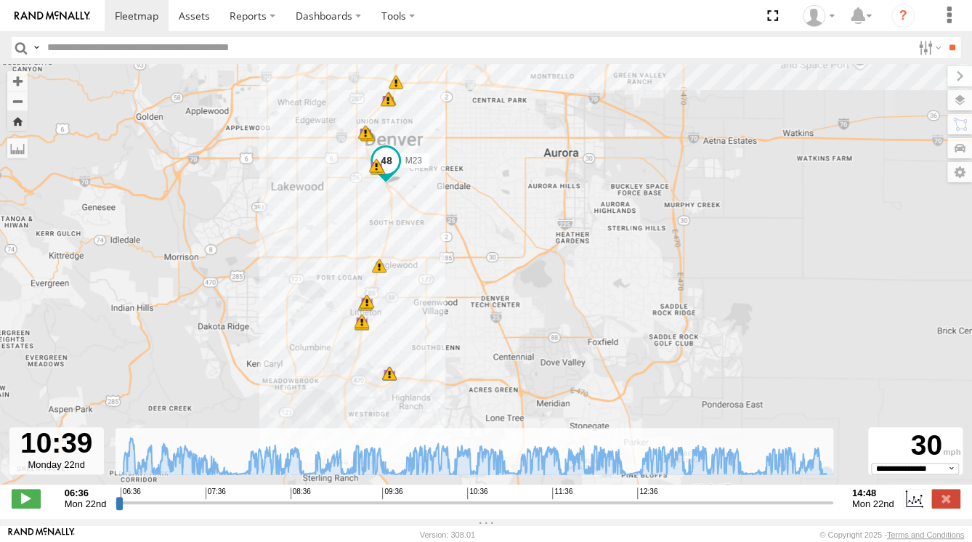
click at [959, 170] on label at bounding box center [959, 172] width 25 height 20
click at [676, 228] on div "M23 08:05 Mon 08:13 Mon 08:16 Mon 08:31 Mon 08:35 Mon 08:59 Mon 07:22 Mon 08:05…" at bounding box center [486, 282] width 972 height 436
click at [923, 78] on label at bounding box center [947, 76] width 49 height 20
